Goal: Information Seeking & Learning: Learn about a topic

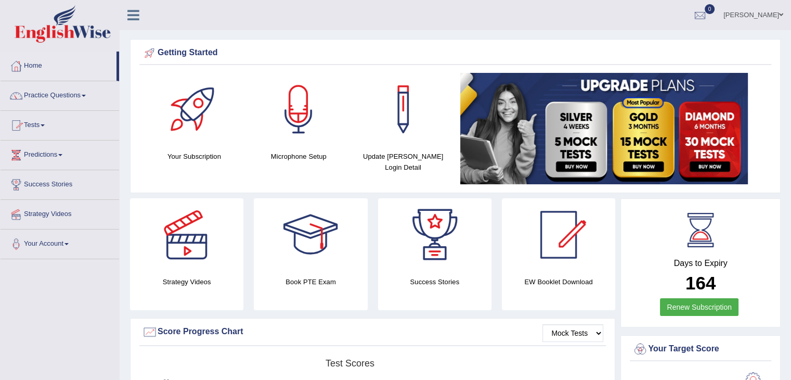
click at [33, 123] on link "Tests" at bounding box center [60, 124] width 119 height 26
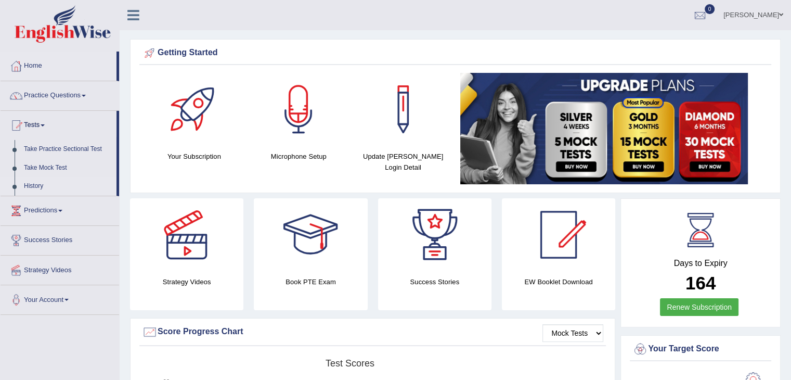
click at [37, 188] on link "History" at bounding box center [67, 186] width 97 height 19
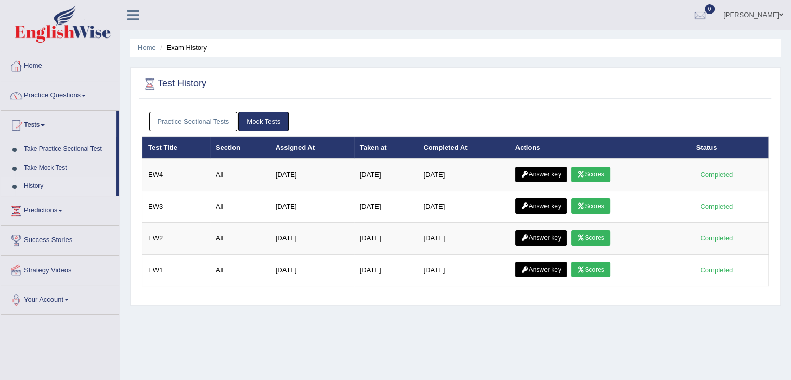
click at [217, 127] on link "Practice Sectional Tests" at bounding box center [193, 121] width 88 height 19
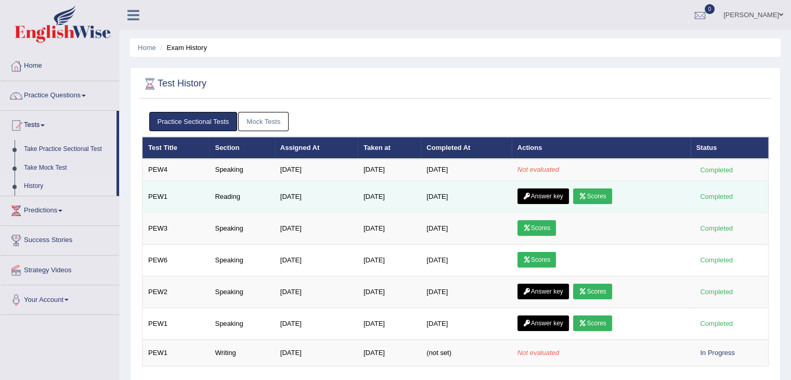
click at [558, 197] on link "Answer key" at bounding box center [542, 196] width 51 height 16
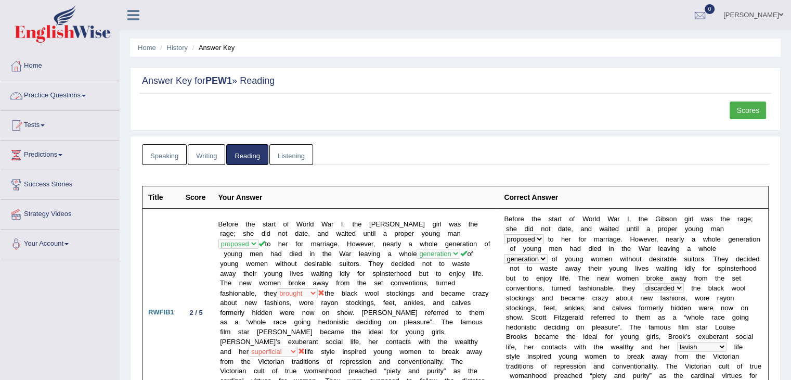
click at [176, 154] on link "Speaking" at bounding box center [164, 154] width 45 height 21
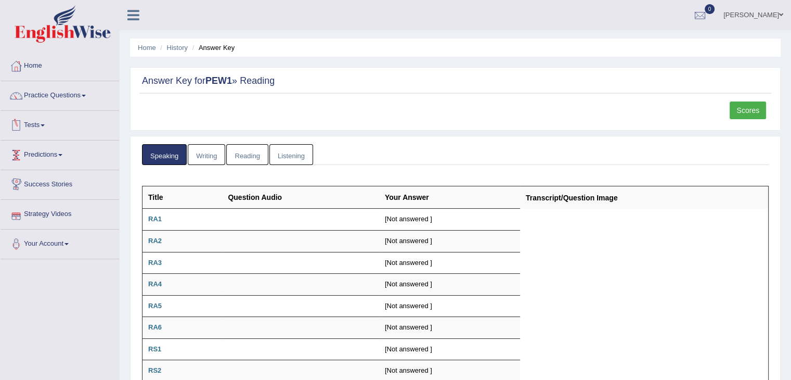
click at [33, 123] on link "Tests" at bounding box center [60, 124] width 119 height 26
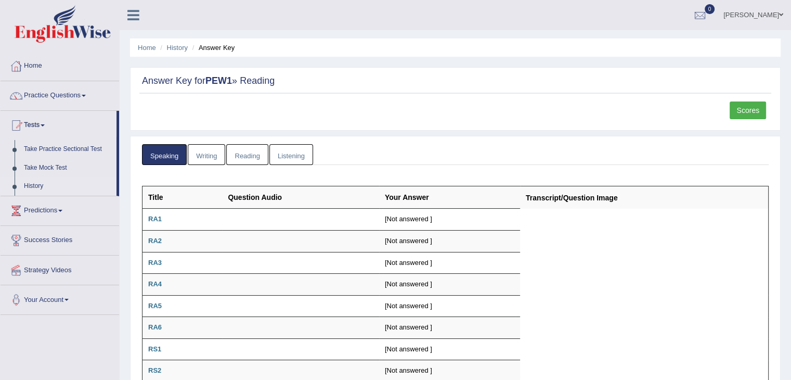
click at [39, 188] on link "History" at bounding box center [67, 186] width 97 height 19
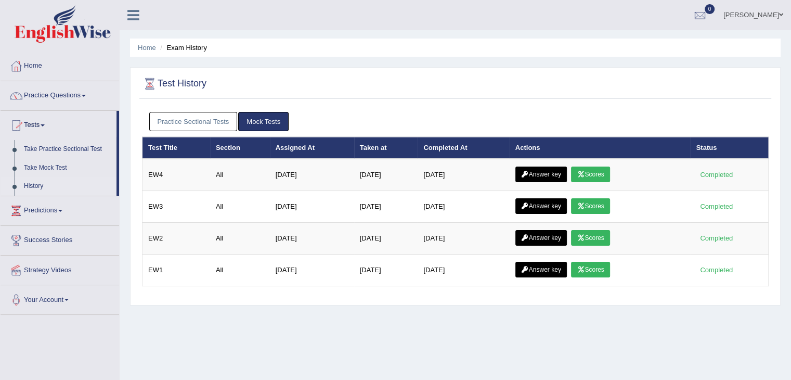
click at [182, 118] on link "Practice Sectional Tests" at bounding box center [193, 121] width 88 height 19
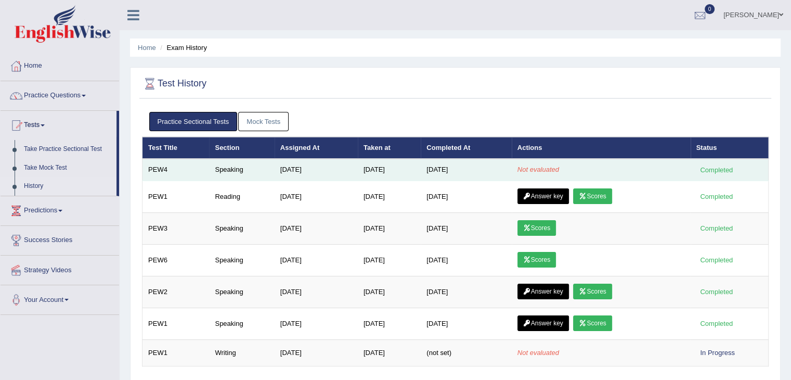
click at [462, 169] on td "Oct 7, 2025" at bounding box center [466, 170] width 90 height 22
click at [726, 167] on div "Completed" at bounding box center [716, 169] width 41 height 11
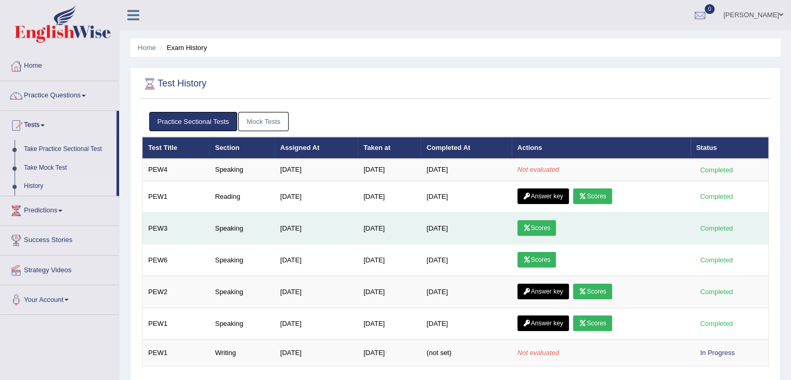
click at [556, 223] on link "Scores" at bounding box center [536, 228] width 38 height 16
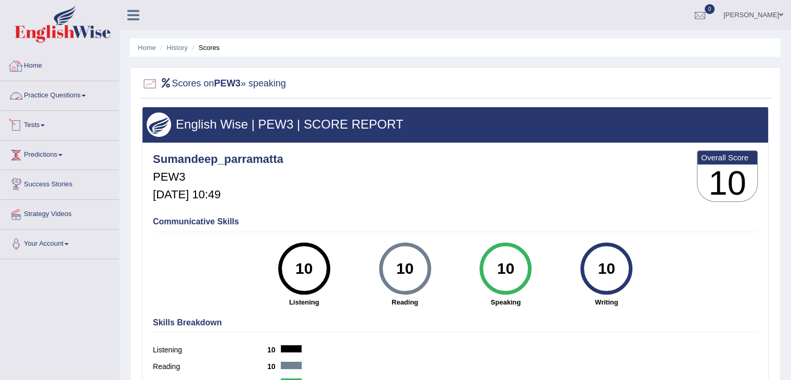
click at [25, 62] on link "Home" at bounding box center [60, 64] width 119 height 26
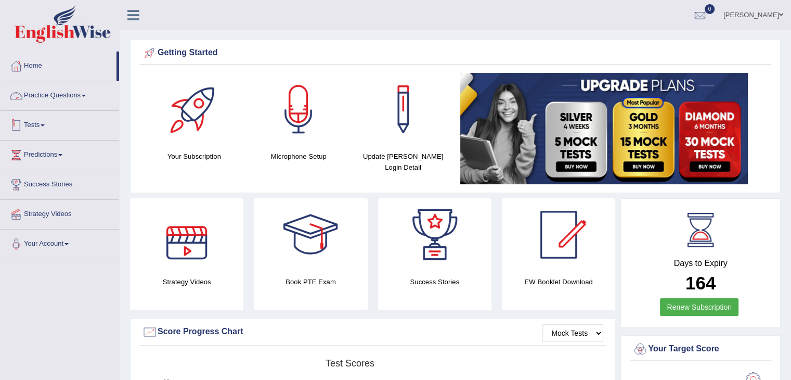
click at [38, 100] on link "Practice Questions" at bounding box center [60, 94] width 119 height 26
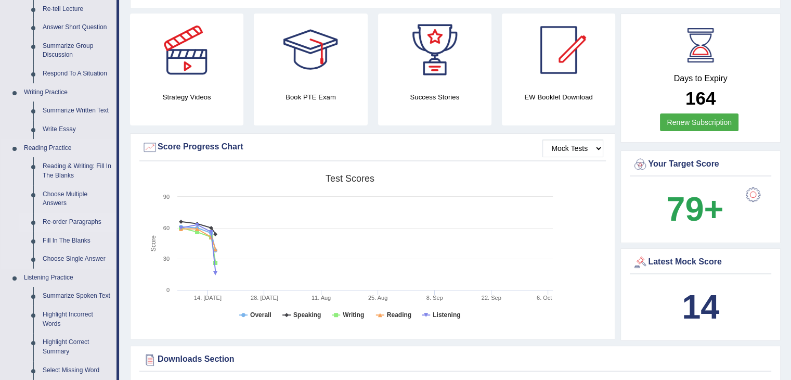
scroll to position [208, 0]
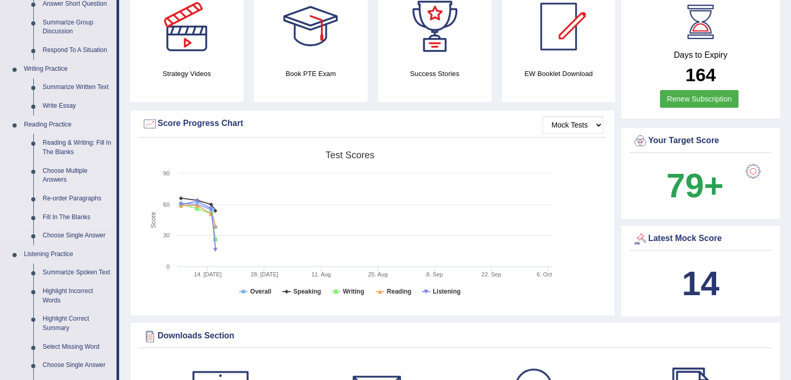
click at [68, 214] on link "Fill In The Blanks" at bounding box center [77, 217] width 79 height 19
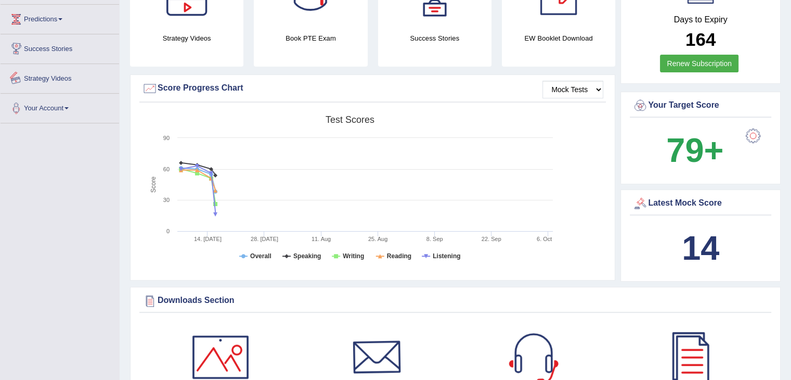
scroll to position [367, 0]
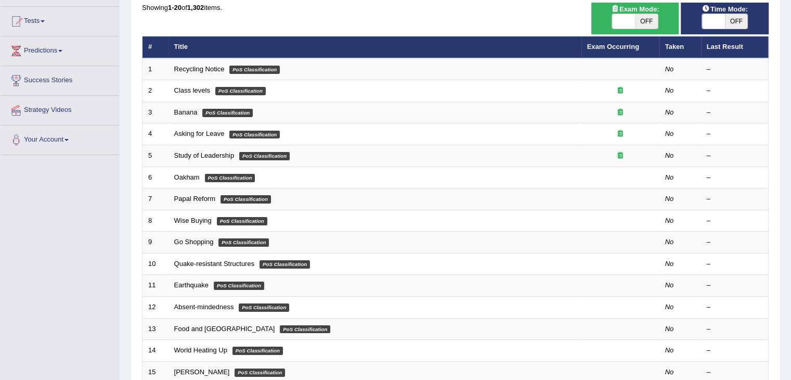
click at [647, 22] on span "OFF" at bounding box center [646, 21] width 23 height 15
checkbox input "true"
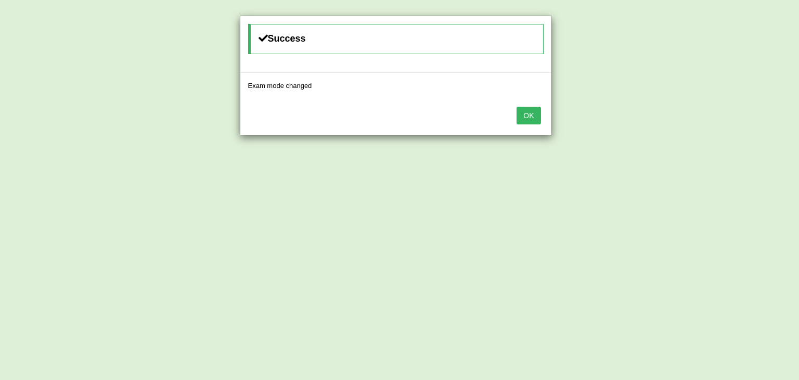
click at [536, 113] on button "OK" at bounding box center [528, 116] width 24 height 18
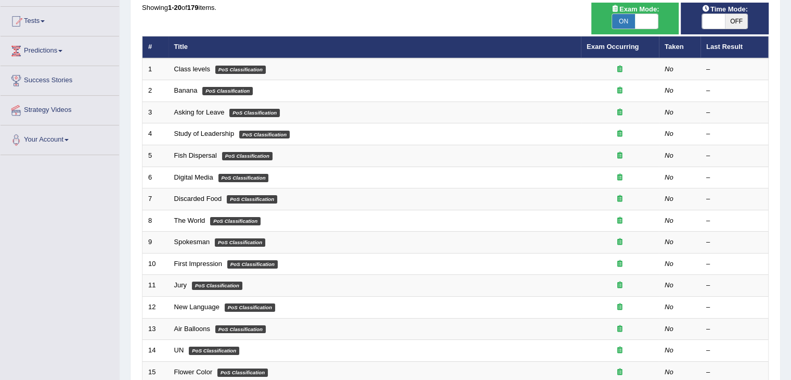
click at [736, 15] on span "OFF" at bounding box center [736, 21] width 23 height 15
checkbox input "true"
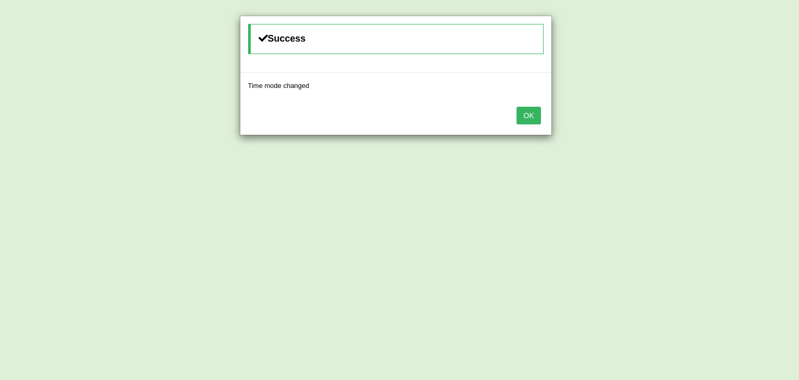
click at [537, 116] on button "OK" at bounding box center [528, 116] width 24 height 18
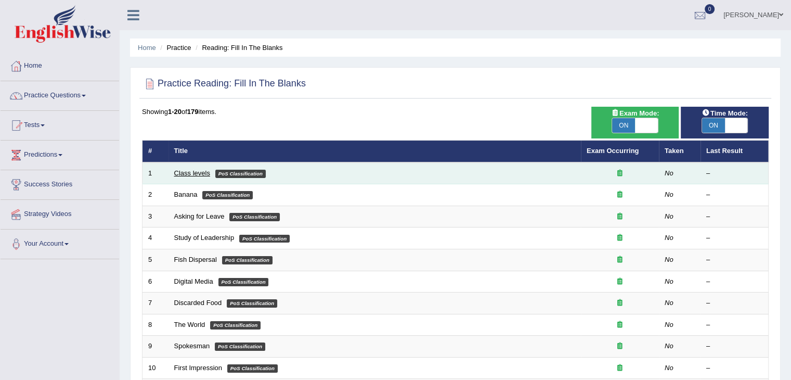
click at [193, 174] on link "Class levels" at bounding box center [192, 173] width 36 height 8
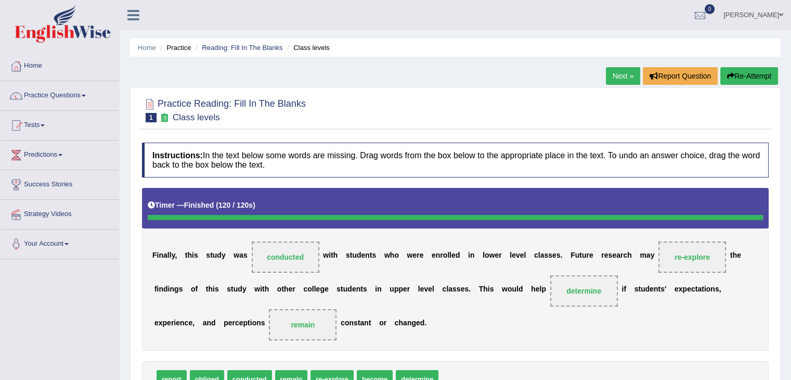
click at [757, 76] on button "Re-Attempt" at bounding box center [749, 76] width 58 height 18
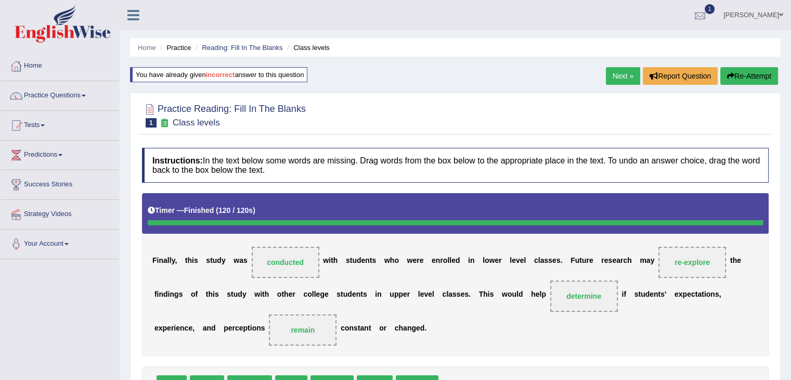
click at [708, 13] on div at bounding box center [700, 16] width 16 height 16
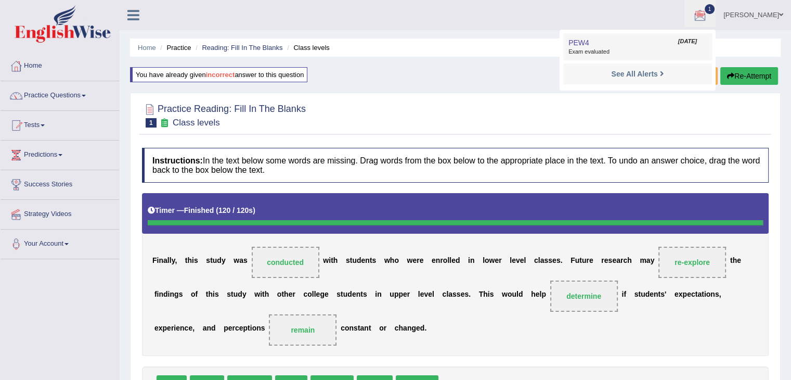
click at [650, 36] on link "PEW4 Oct 7, 2025 Exam evaluated" at bounding box center [638, 47] width 144 height 22
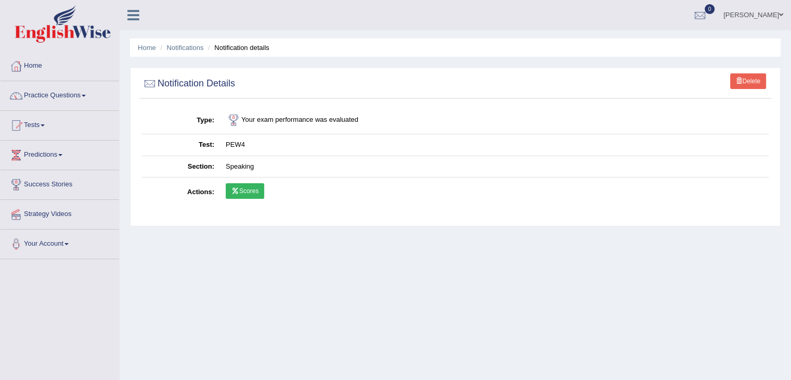
click at [262, 193] on link "Scores" at bounding box center [245, 191] width 38 height 16
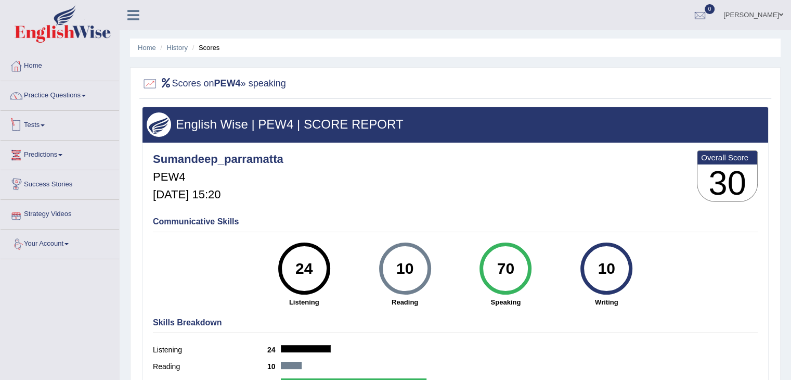
click at [27, 123] on link "Tests" at bounding box center [60, 124] width 119 height 26
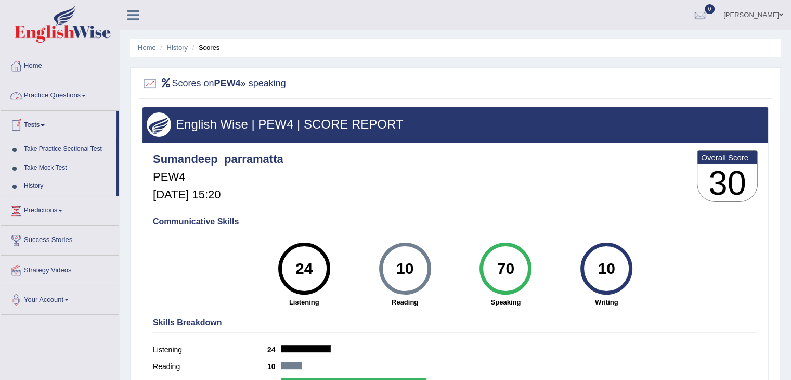
click at [44, 99] on link "Practice Questions" at bounding box center [60, 94] width 119 height 26
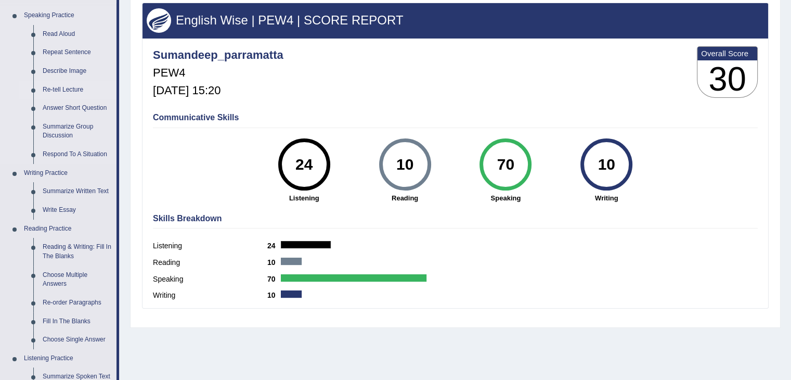
scroll to position [156, 0]
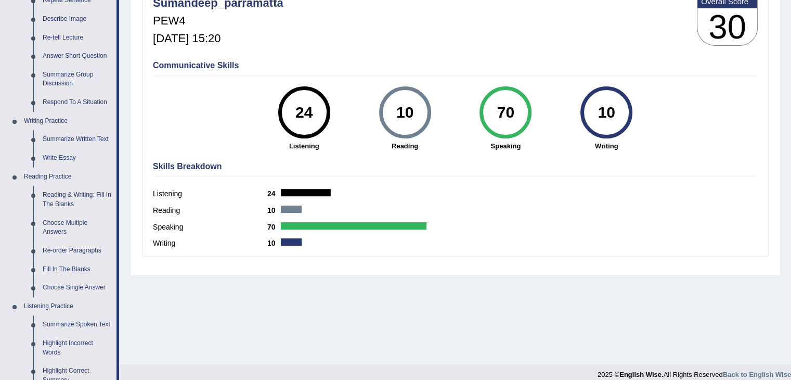
click at [112, 170] on link "Reading Practice" at bounding box center [67, 176] width 97 height 19
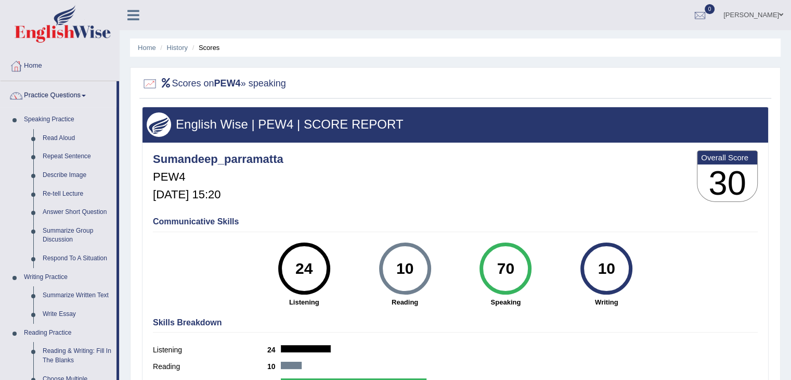
click at [77, 92] on link "Practice Questions" at bounding box center [59, 94] width 116 height 26
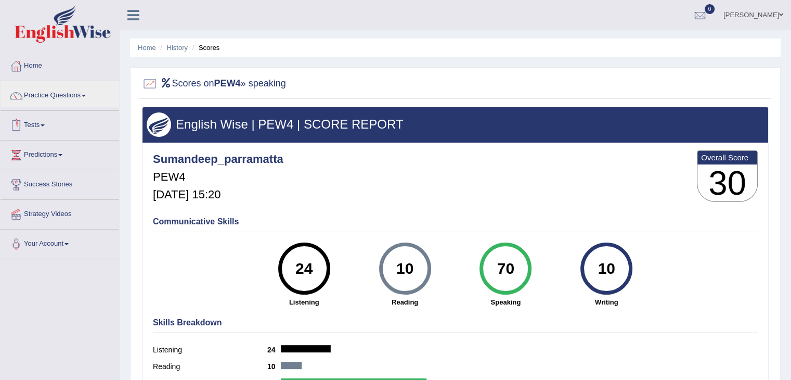
click at [37, 120] on link "Tests" at bounding box center [60, 124] width 119 height 26
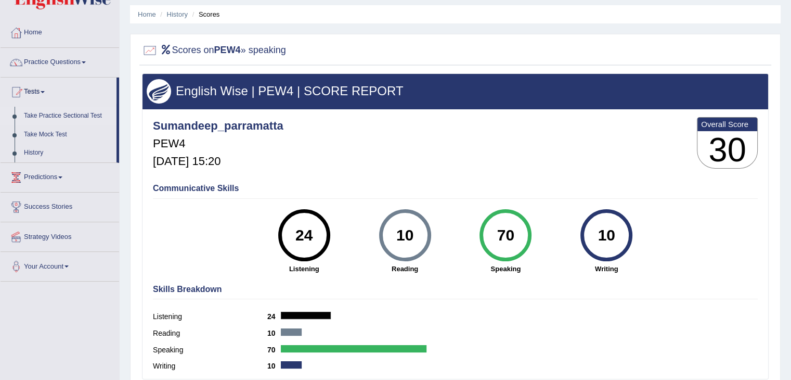
scroll to position [104, 0]
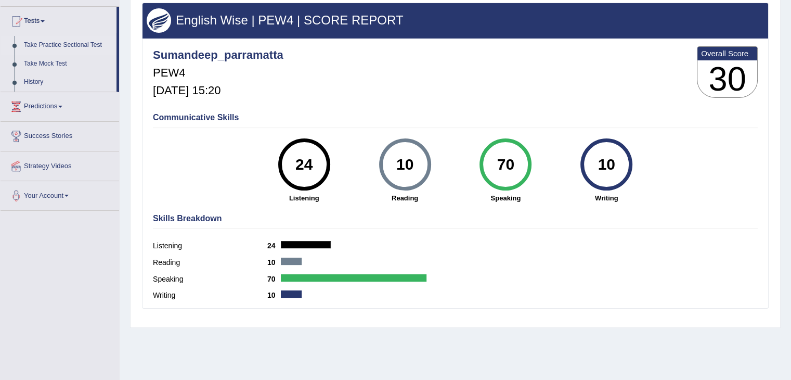
click at [80, 46] on link "Take Practice Sectional Test" at bounding box center [67, 45] width 97 height 19
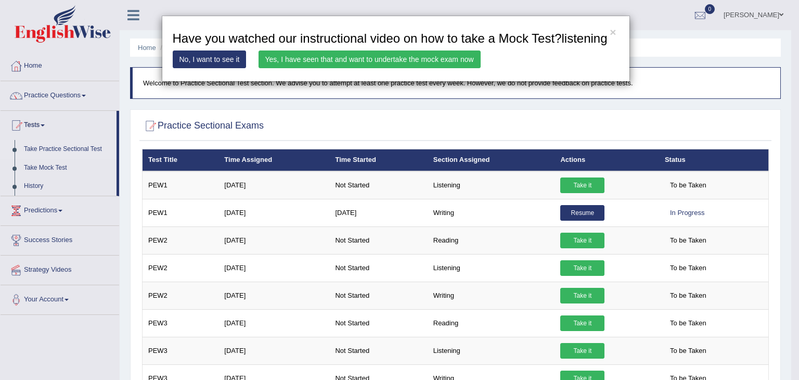
click at [432, 61] on link "Yes, I have seen that and want to undertake the mock exam now" at bounding box center [369, 59] width 222 height 18
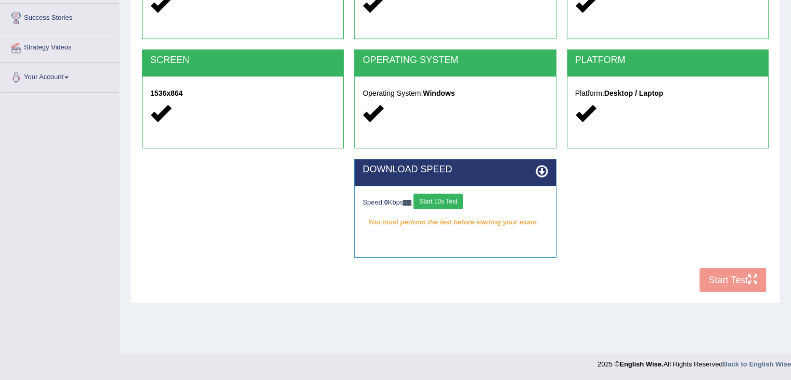
drag, startPoint x: 445, startPoint y: 198, endPoint x: 463, endPoint y: 211, distance: 21.9
click at [445, 198] on button "Start 10s Test" at bounding box center [437, 201] width 49 height 16
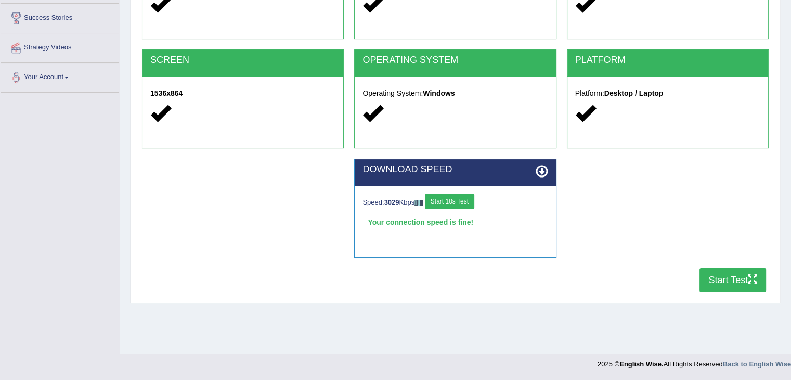
click at [734, 281] on button "Start Test" at bounding box center [733, 280] width 67 height 24
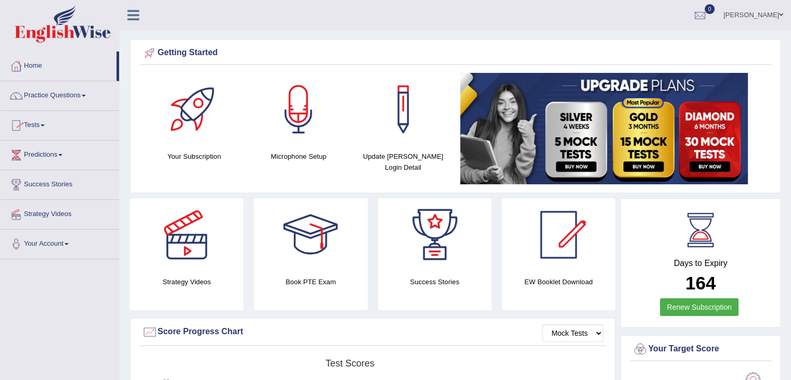
click at [41, 122] on link "Tests" at bounding box center [60, 124] width 119 height 26
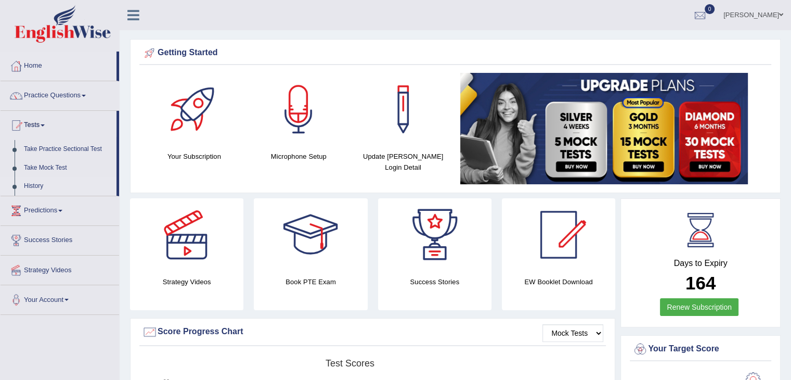
click at [45, 184] on link "History" at bounding box center [67, 186] width 97 height 19
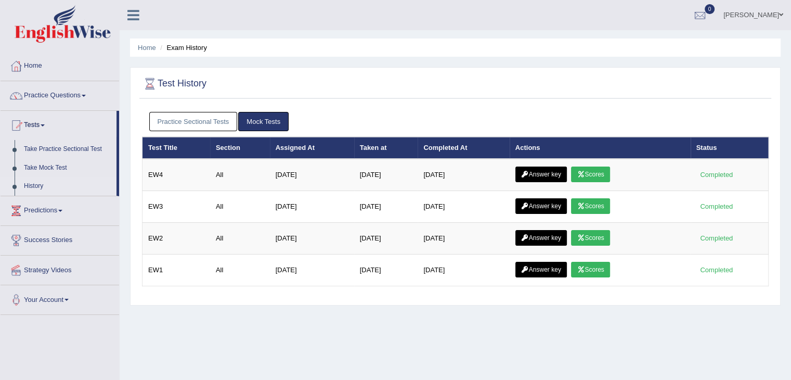
click at [205, 114] on link "Practice Sectional Tests" at bounding box center [193, 121] width 88 height 19
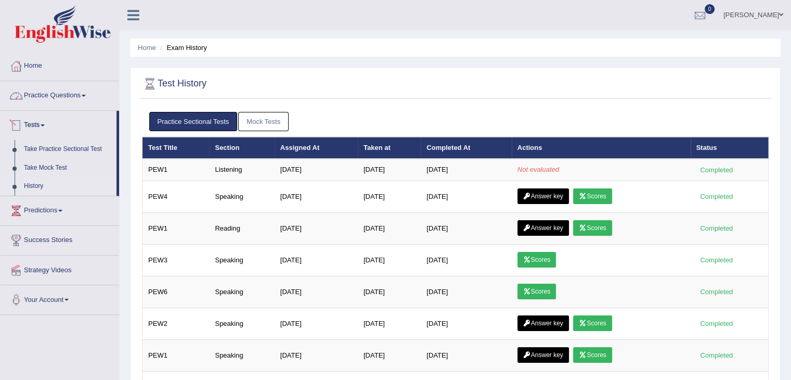
click at [75, 100] on link "Practice Questions" at bounding box center [60, 94] width 119 height 26
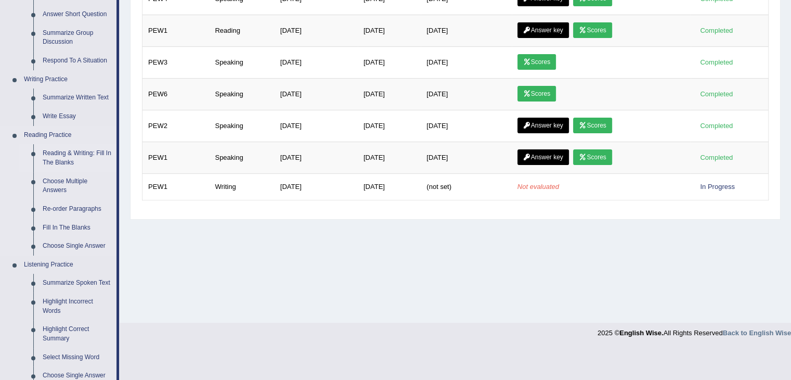
scroll to position [208, 0]
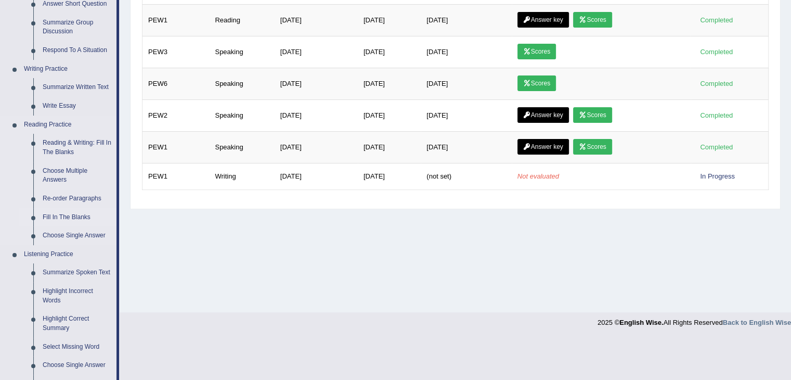
click at [77, 221] on link "Fill In The Blanks" at bounding box center [77, 217] width 79 height 19
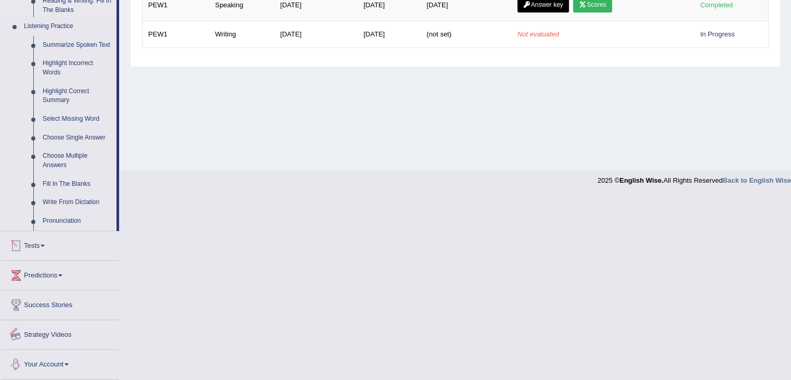
scroll to position [331, 0]
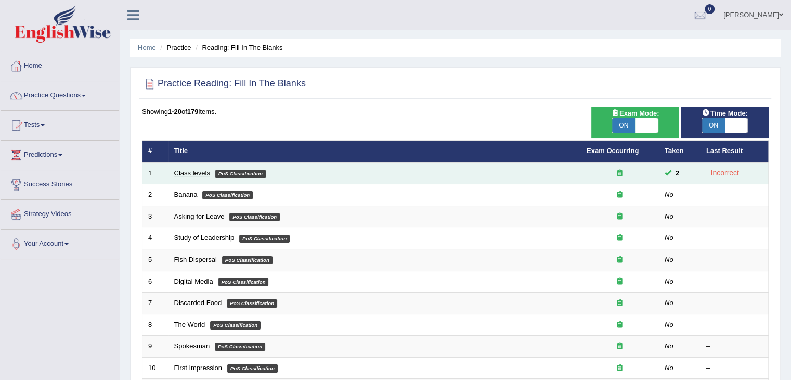
click at [201, 169] on link "Class levels" at bounding box center [192, 173] width 36 height 8
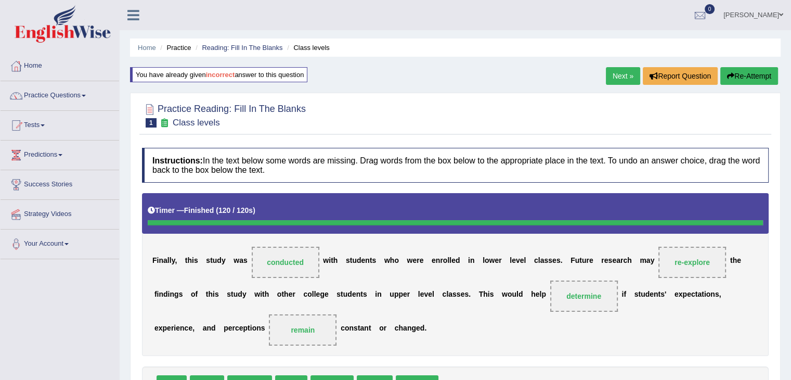
click at [766, 74] on button "Re-Attempt" at bounding box center [749, 76] width 58 height 18
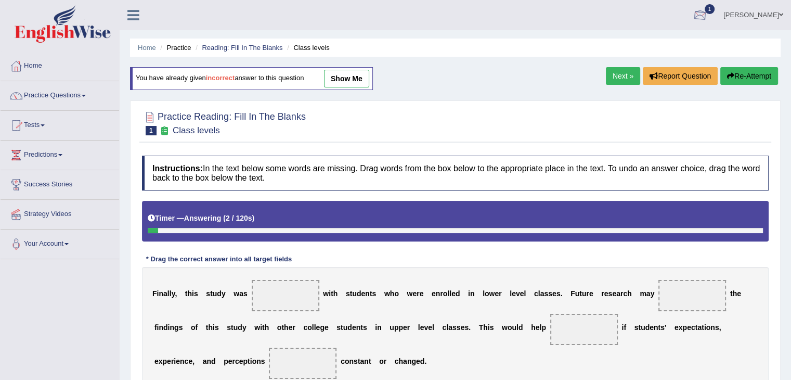
click at [697, 8] on div at bounding box center [700, 16] width 16 height 16
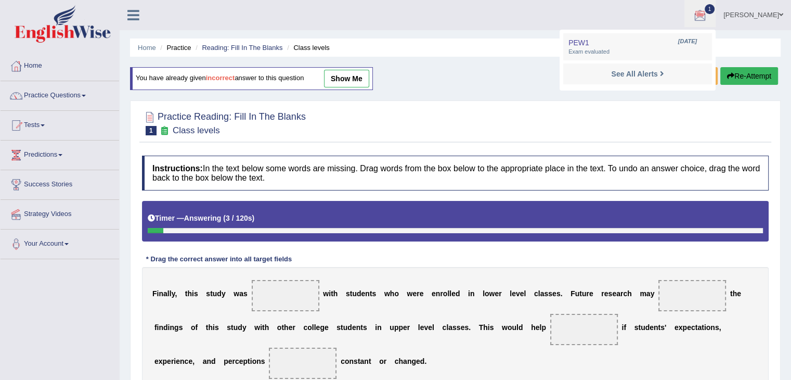
drag, startPoint x: 674, startPoint y: 30, endPoint x: 669, endPoint y: 53, distance: 23.4
click at [673, 36] on ul "PEW1 [DATE] Exam evaluated See All Alerts" at bounding box center [638, 60] width 156 height 61
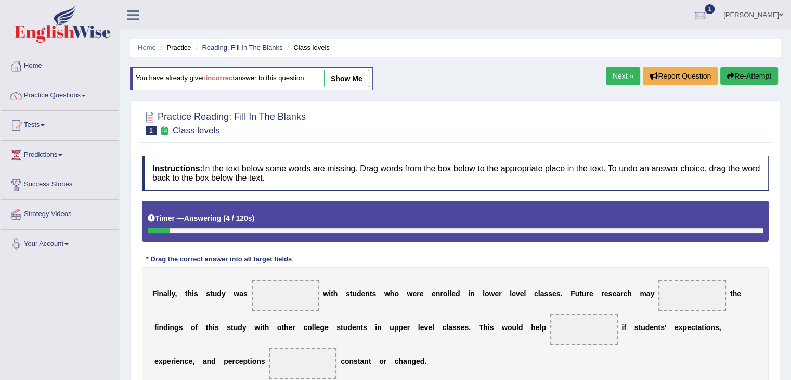
click at [702, 10] on div at bounding box center [700, 16] width 16 height 16
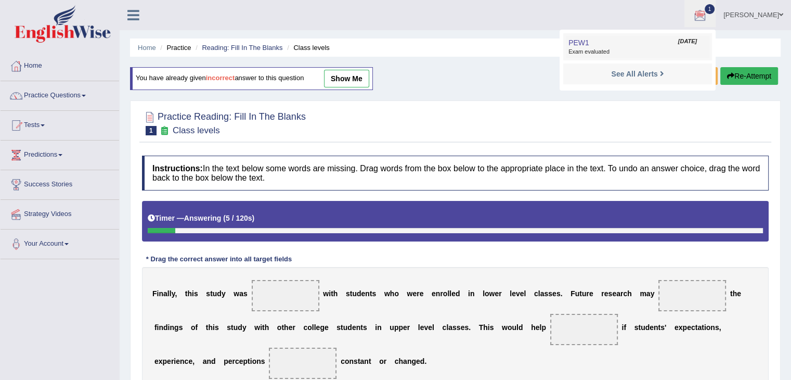
click at [653, 44] on link "PEW1 [DATE] Exam evaluated" at bounding box center [638, 47] width 144 height 22
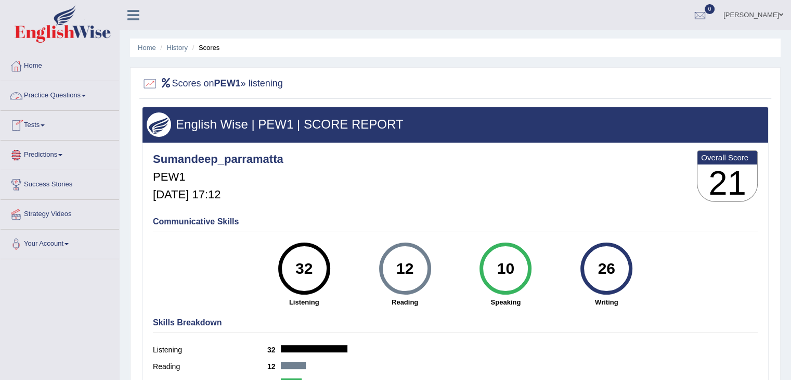
click at [33, 123] on link "Tests" at bounding box center [60, 124] width 119 height 26
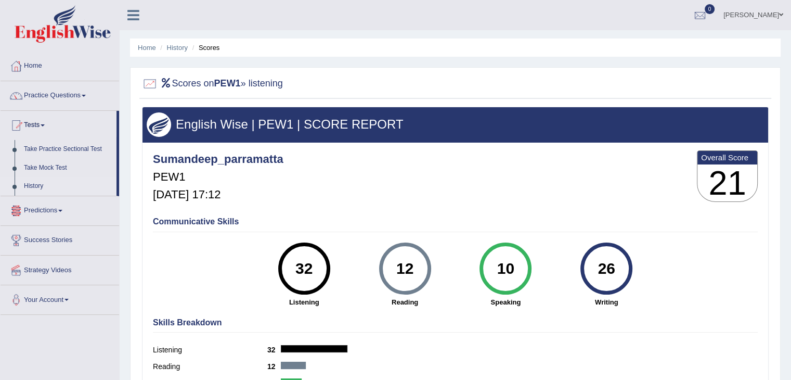
click at [40, 184] on link "History" at bounding box center [67, 186] width 97 height 19
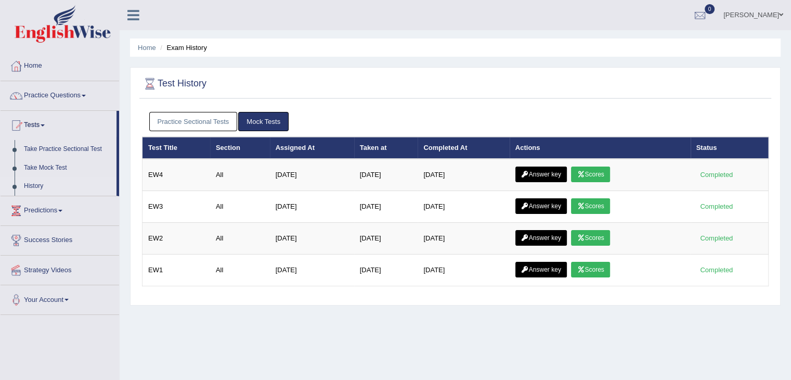
click at [206, 123] on link "Practice Sectional Tests" at bounding box center [193, 121] width 88 height 19
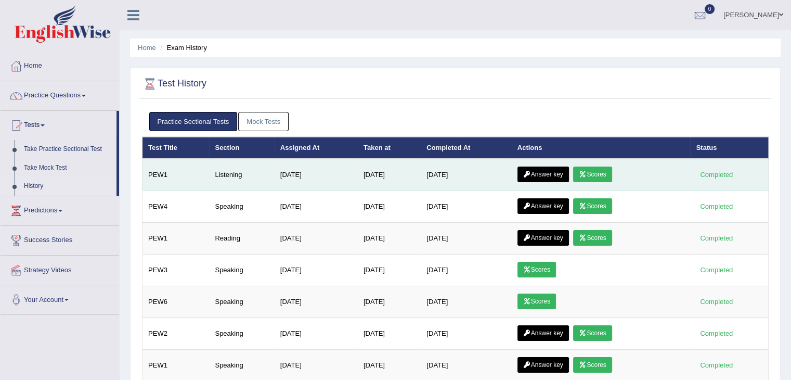
click at [547, 164] on td "Answer key Scores" at bounding box center [601, 175] width 179 height 32
click at [549, 172] on link "Answer key" at bounding box center [542, 174] width 51 height 16
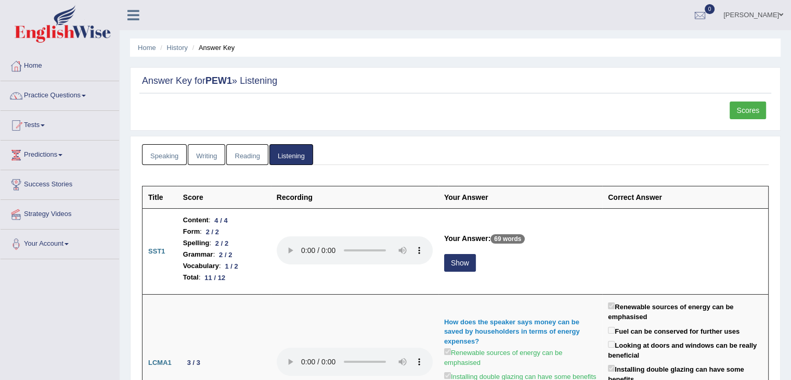
click at [748, 117] on link "Scores" at bounding box center [748, 110] width 36 height 18
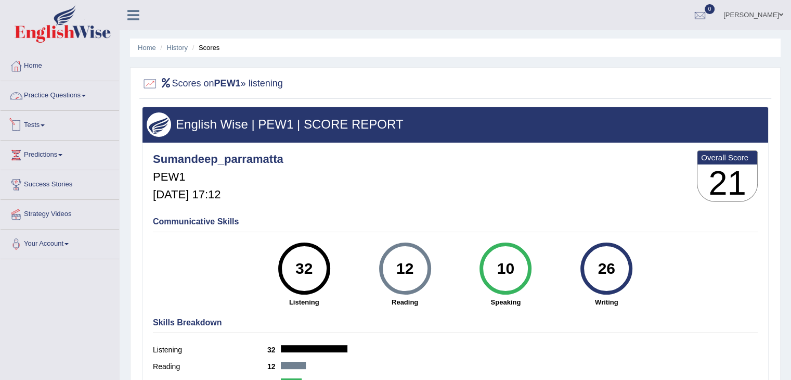
click at [31, 92] on link "Practice Questions" at bounding box center [60, 94] width 119 height 26
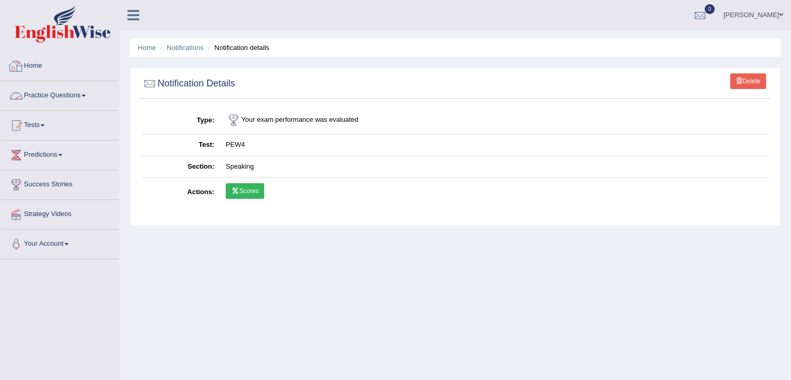
click at [69, 97] on link "Practice Questions" at bounding box center [60, 94] width 119 height 26
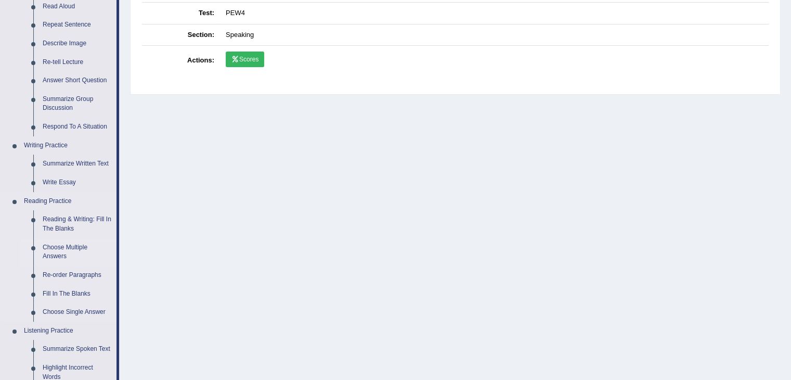
scroll to position [156, 0]
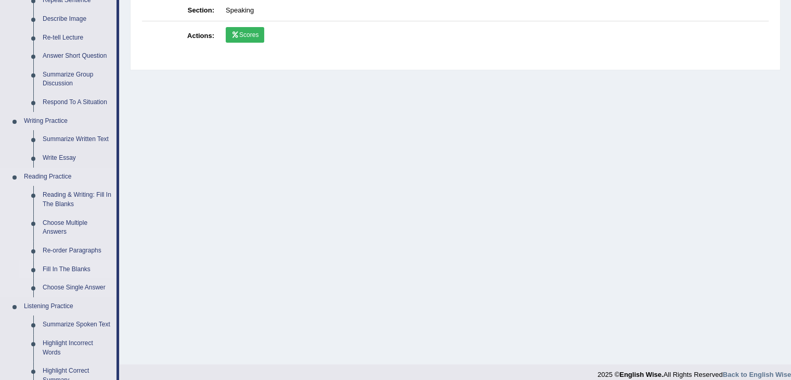
click at [58, 266] on link "Fill In The Blanks" at bounding box center [77, 269] width 79 height 19
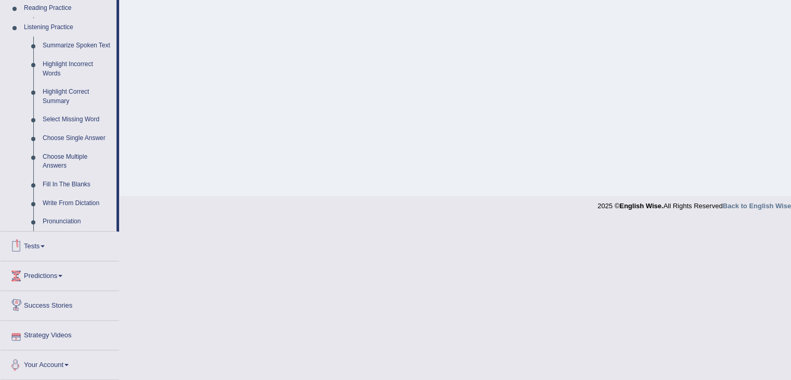
scroll to position [339, 0]
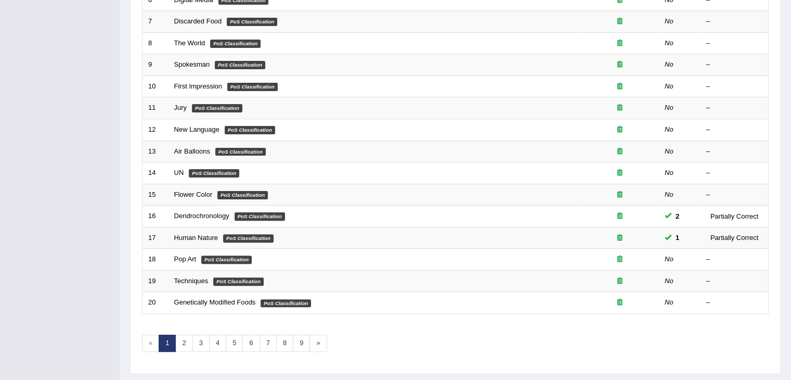
scroll to position [306, 0]
